Goal: Information Seeking & Learning: Learn about a topic

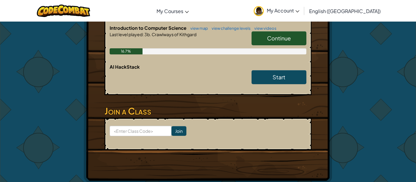
scroll to position [141, 0]
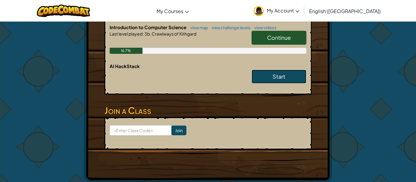
click at [267, 74] on link "Start" at bounding box center [278, 77] width 55 height 14
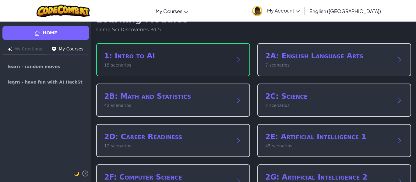
click at [228, 67] on p "15 scenarios" at bounding box center [167, 65] width 126 height 6
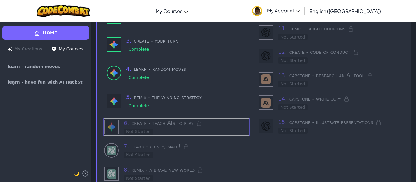
scroll to position [135, 0]
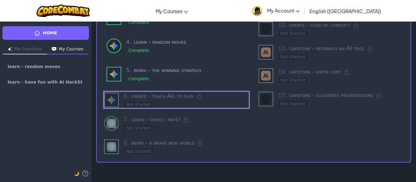
click at [205, 107] on div "6 . create - teach AIs to play Not Started" at bounding box center [186, 100] width 125 height 16
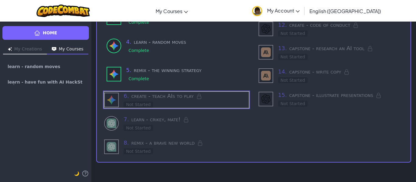
click at [206, 115] on h3 "7 . learn - [PERSON_NAME], mate!" at bounding box center [186, 119] width 125 height 9
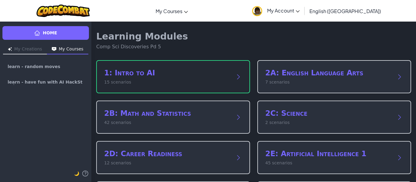
click at [164, 77] on h2 "1: Intro to AI" at bounding box center [167, 73] width 126 height 10
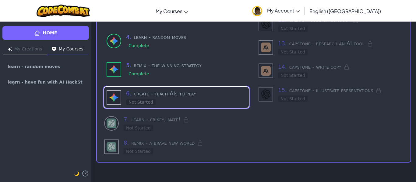
scroll to position [137, 0]
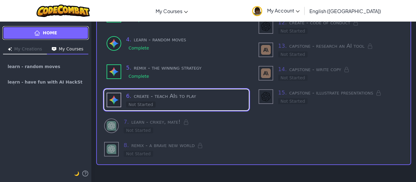
click at [71, 32] on link "Home" at bounding box center [45, 33] width 86 height 14
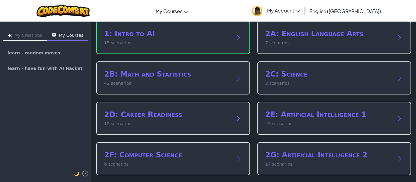
scroll to position [123, 0]
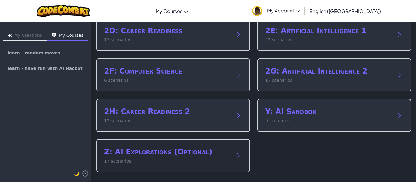
click at [233, 153] on div "Z: AI Explorations (Optional) 17 scenarios" at bounding box center [173, 155] width 154 height 33
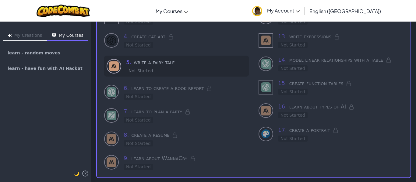
click at [167, 61] on h3 "5 . write a fairy tale" at bounding box center [186, 62] width 120 height 9
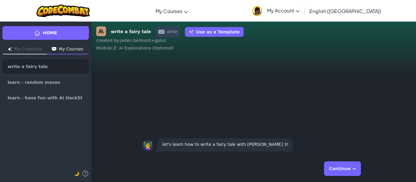
click at [343, 172] on button "Continue →" at bounding box center [342, 169] width 37 height 15
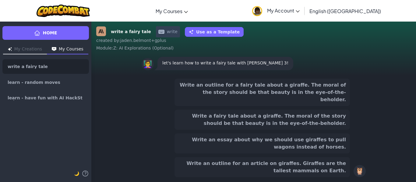
click at [329, 88] on button "Write an outline for a fairy tale about a giraffe. The moral of the story shoul…" at bounding box center [261, 92] width 175 height 27
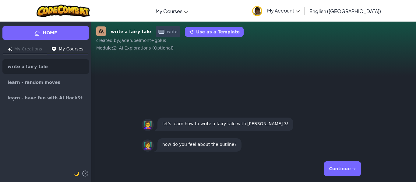
scroll to position [0, 0]
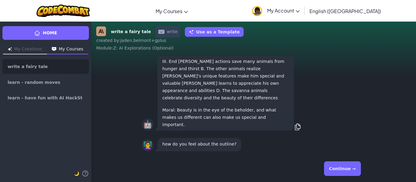
click at [348, 166] on button "Continue →" at bounding box center [342, 169] width 37 height 15
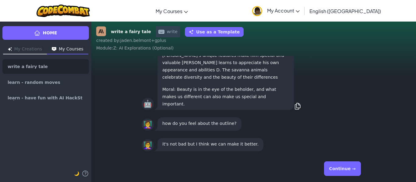
click at [348, 167] on button "Continue →" at bounding box center [342, 169] width 37 height 15
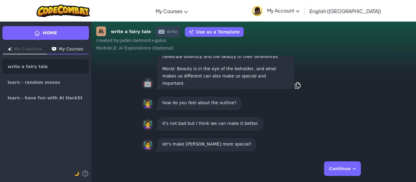
click at [348, 167] on button "Continue →" at bounding box center [342, 169] width 37 height 15
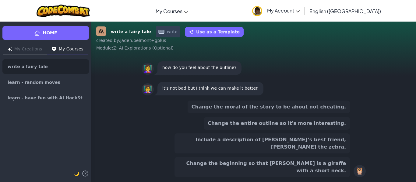
scroll to position [-45, 0]
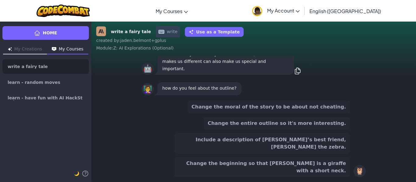
click at [336, 145] on div "Change the moral of the story to be about not cheating. Change the entire outli…" at bounding box center [261, 139] width 175 height 77
click at [334, 130] on button "Change the entire outline so it's more interesting." at bounding box center [277, 123] width 146 height 13
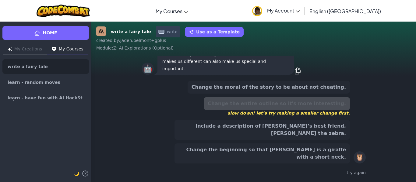
click at [325, 94] on button "Change the moral of the story to be about not cheating." at bounding box center [269, 87] width 162 height 13
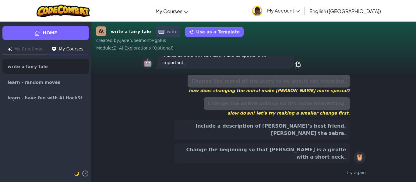
scroll to position [-71, 0]
click at [315, 137] on button "Include a description of Gerry’s best friend, Zoey the zebra." at bounding box center [261, 130] width 175 height 20
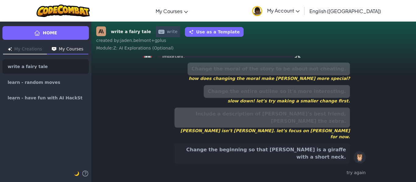
scroll to position [-77, 0]
click at [308, 164] on div "Change the moral of the story to be about not cheating. how does changing the m…" at bounding box center [254, 120] width 224 height 120
click at [307, 155] on button "Change the beginning so that Gerry is a giraffe with a short neck." at bounding box center [261, 154] width 175 height 20
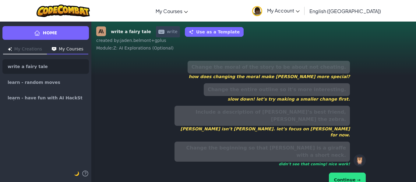
scroll to position [-90, 0]
click at [347, 173] on button "Continue →" at bounding box center [347, 180] width 37 height 15
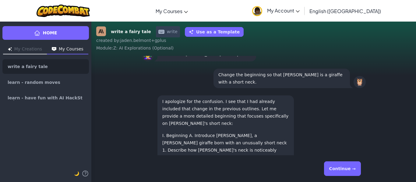
click at [345, 171] on button "Continue →" at bounding box center [342, 169] width 37 height 15
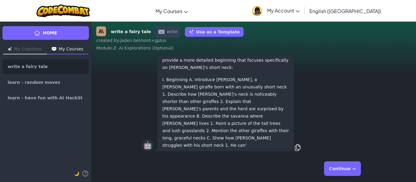
click at [345, 171] on button "Continue →" at bounding box center [342, 169] width 37 height 15
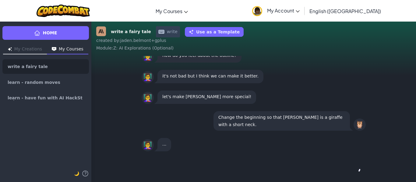
click at [345, 171] on div "Continue →" at bounding box center [254, 169] width 224 height 22
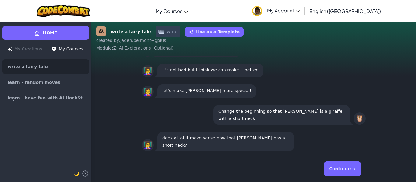
click at [345, 171] on button "Continue →" at bounding box center [342, 169] width 37 height 15
click at [345, 171] on div "Continue →" at bounding box center [254, 169] width 224 height 22
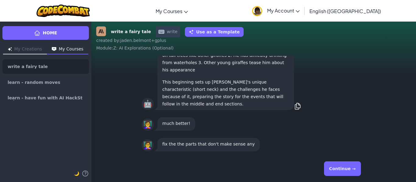
click at [345, 171] on button "Continue →" at bounding box center [342, 169] width 37 height 15
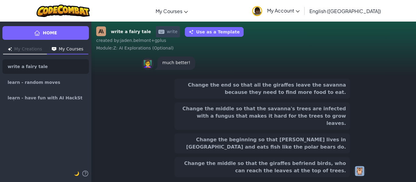
click at [345, 171] on button "Change the middle so that the giraffes befriend birds, who can reach the leaves…" at bounding box center [261, 167] width 175 height 20
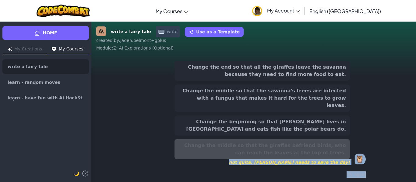
click at [345, 171] on div "try again" at bounding box center [254, 175] width 224 height 9
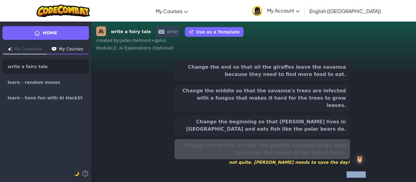
click at [345, 171] on div "try again" at bounding box center [254, 175] width 224 height 9
click at [326, 134] on button "Change the beginning so that Gerry lives in Antarctica and eats fish like the p…" at bounding box center [261, 126] width 175 height 20
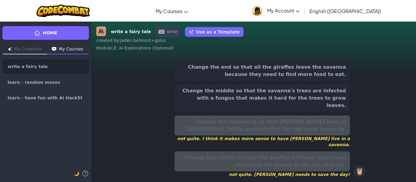
scroll to position [-5, 0]
click at [323, 103] on button "Change the middle so that the savanna's trees are infected with a fungus that m…" at bounding box center [261, 98] width 175 height 27
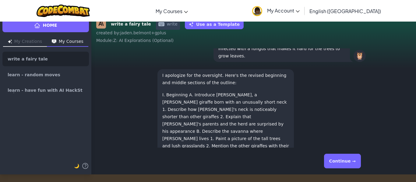
scroll to position [-42, 0]
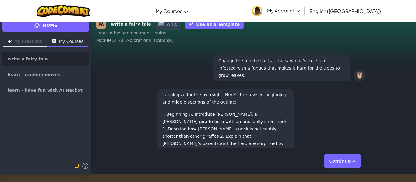
click at [339, 156] on button "Continue →" at bounding box center [342, 161] width 37 height 15
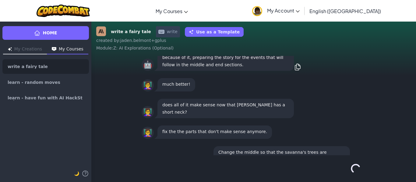
scroll to position [0, 0]
click at [339, 156] on div "Continue →" at bounding box center [254, 169] width 234 height 27
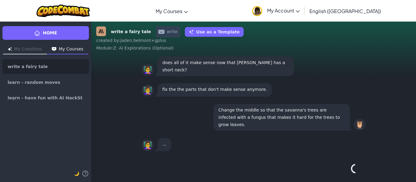
click at [339, 156] on div "Continue →" at bounding box center [254, 169] width 234 height 27
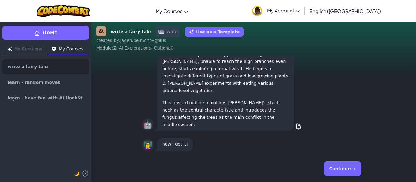
click at [337, 171] on button "Continue →" at bounding box center [342, 169] width 37 height 15
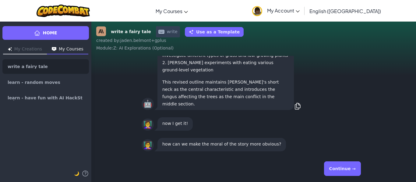
click at [337, 171] on button "Continue →" at bounding box center [342, 169] width 37 height 15
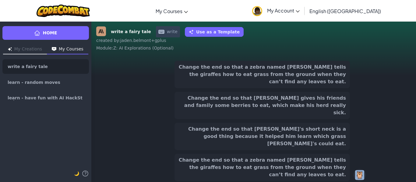
click at [337, 171] on button "Change the end so that a zebra named Zoey tells the giraffes how to eat grass f…" at bounding box center [261, 167] width 175 height 27
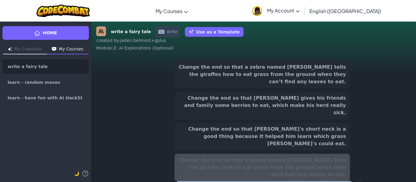
click at [321, 125] on button "Change the end so that Gerry's short neck is a good thing because it helped him…" at bounding box center [261, 136] width 175 height 27
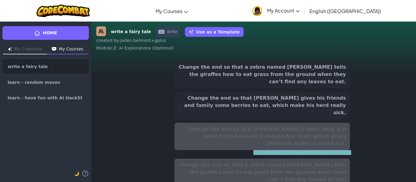
scroll to position [-99, 0]
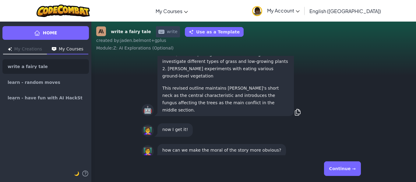
click at [319, 91] on div "🤖 I apologize for the oversight. Here's the revised beginning and middle sectio…" at bounding box center [254, 4] width 224 height 227
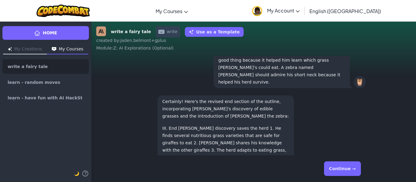
click at [344, 166] on button "Continue →" at bounding box center [342, 169] width 37 height 15
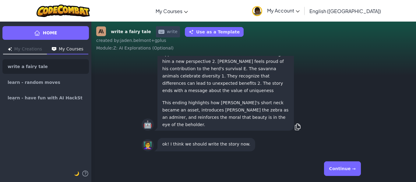
click at [344, 166] on button "Continue →" at bounding box center [342, 169] width 37 height 15
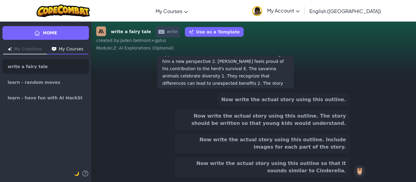
click at [321, 101] on button "Now write the actual story using this outline." at bounding box center [283, 99] width 132 height 13
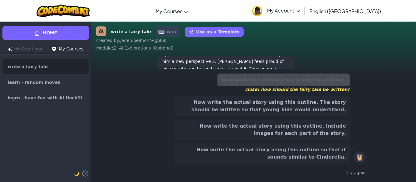
click at [321, 104] on button "Now write the actual story using this outline. The story should be written so t…" at bounding box center [261, 106] width 175 height 20
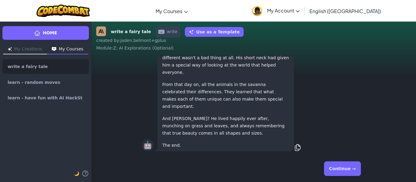
scroll to position [0, 0]
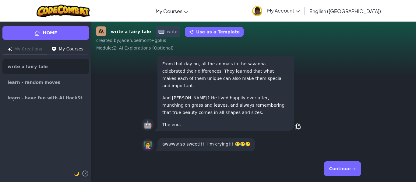
click at [342, 169] on button "Continue →" at bounding box center [342, 169] width 37 height 15
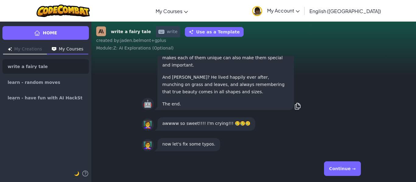
click at [342, 169] on button "Continue →" at bounding box center [342, 169] width 37 height 15
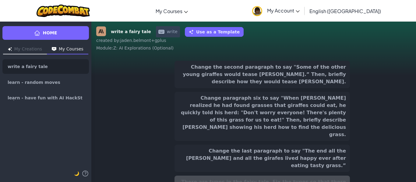
scroll to position [-99, 0]
click at [330, 145] on button "Change the last paragraph to say "The end all the gerry and all the girafes liv…" at bounding box center [261, 158] width 175 height 27
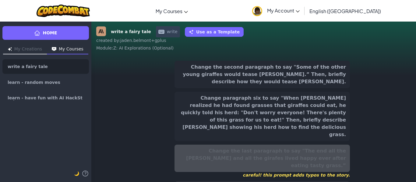
click at [321, 108] on button "Change paragraph six to say "When Gerry realized he had found grasses that gira…" at bounding box center [261, 116] width 175 height 49
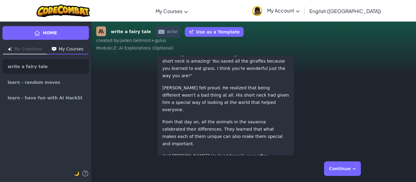
scroll to position [0, 0]
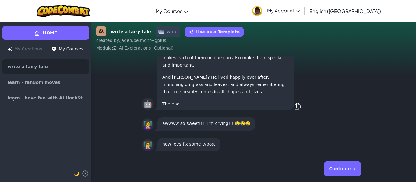
click at [347, 163] on button "Continue →" at bounding box center [342, 169] width 37 height 15
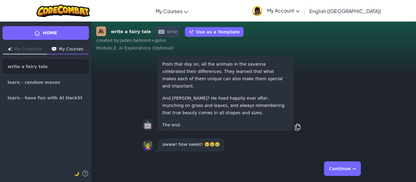
click at [347, 165] on button "Continue →" at bounding box center [342, 169] width 37 height 15
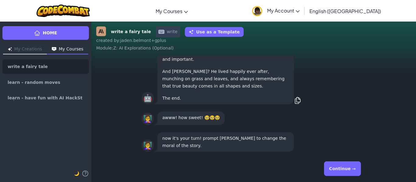
click at [348, 165] on button "Continue →" at bounding box center [342, 169] width 37 height 15
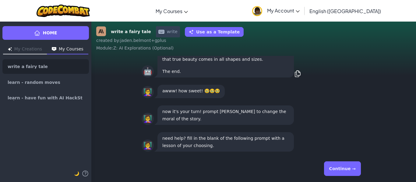
click at [348, 165] on button "Continue →" at bounding box center [342, 169] width 37 height 15
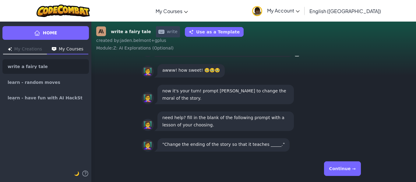
click at [348, 165] on button "Continue →" at bounding box center [342, 169] width 37 height 15
